Goal: Transaction & Acquisition: Purchase product/service

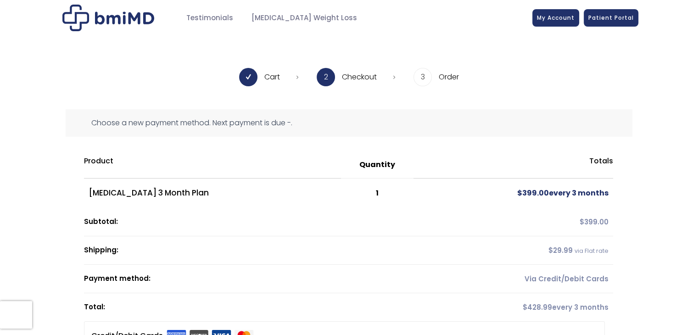
click at [543, 107] on div "Cart 2 Checkout 3 Order" at bounding box center [349, 88] width 566 height 41
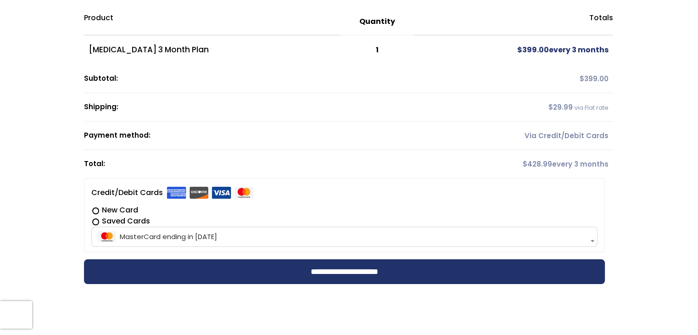
scroll to position [161, 0]
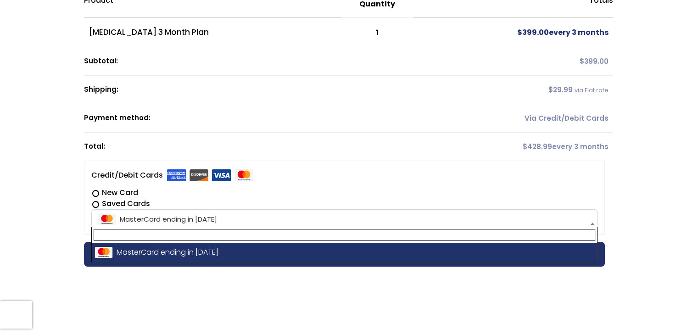
click at [403, 213] on span "MasterCard ending in 1963" at bounding box center [344, 219] width 500 height 19
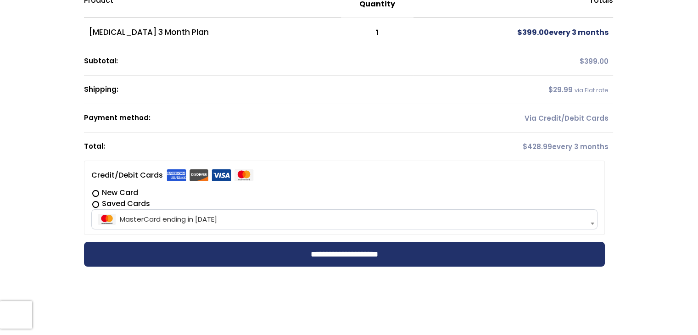
click at [166, 222] on span "MasterCard ending in 1963" at bounding box center [344, 219] width 500 height 19
click at [103, 196] on label "New Card" at bounding box center [344, 192] width 506 height 11
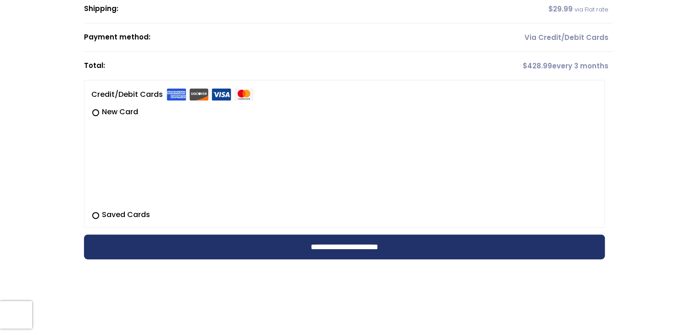
scroll to position [265, 0]
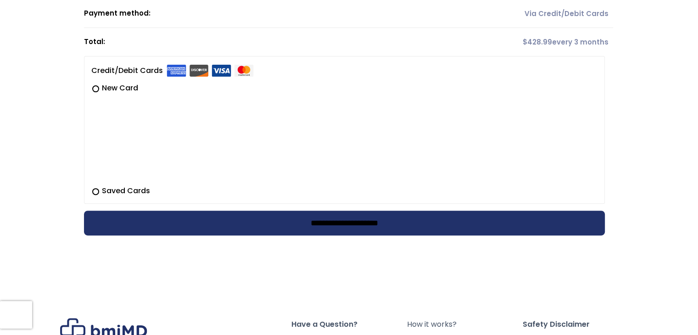
click at [395, 229] on input "**********" at bounding box center [344, 223] width 521 height 25
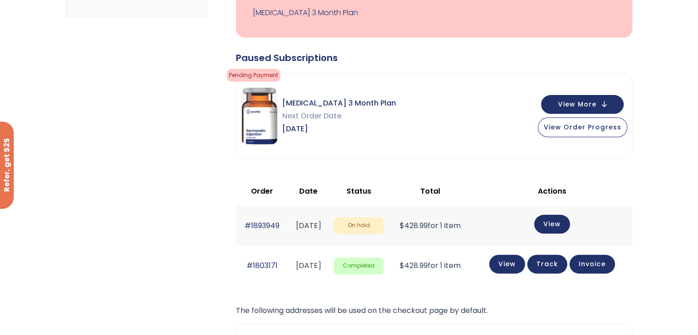
scroll to position [193, 0]
